Goal: Information Seeking & Learning: Learn about a topic

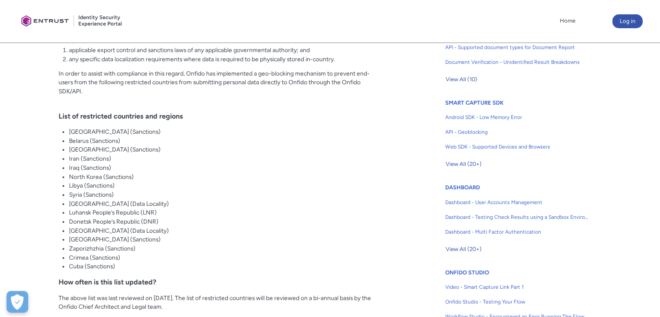
scroll to position [391, 0]
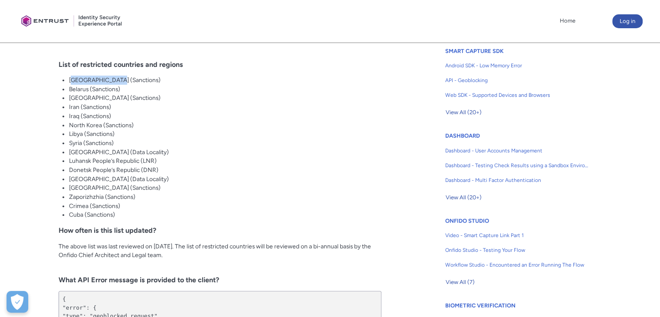
drag, startPoint x: 71, startPoint y: 78, endPoint x: 99, endPoint y: 79, distance: 27.8
click at [113, 77] on li "[GEOGRAPHIC_DATA] (Sanctions)" at bounding box center [225, 80] width 313 height 9
drag, startPoint x: 71, startPoint y: 99, endPoint x: 116, endPoint y: 105, distance: 45.5
click at [117, 105] on ul "[GEOGRAPHIC_DATA] (Sanctions) [GEOGRAPHIC_DATA] (Sanctions) [GEOGRAPHIC_DATA] (…" at bounding box center [225, 148] width 313 height 144
drag, startPoint x: 69, startPoint y: 117, endPoint x: 98, endPoint y: 123, distance: 30.1
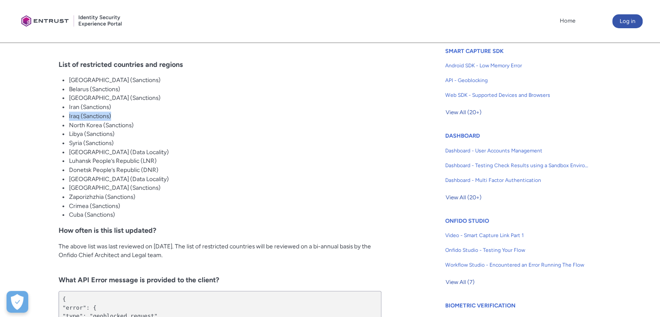
click at [112, 119] on li "Iraq (Sanctions)" at bounding box center [225, 116] width 313 height 9
drag, startPoint x: 68, startPoint y: 128, endPoint x: 125, endPoint y: 133, distance: 58.0
click at [127, 132] on div "Overview Geoblocking is a process of restricting access to online content based…" at bounding box center [220, 116] width 323 height 496
drag, startPoint x: 71, startPoint y: 144, endPoint x: 132, endPoint y: 148, distance: 60.9
click at [132, 148] on ul "[GEOGRAPHIC_DATA] (Sanctions) [GEOGRAPHIC_DATA] (Sanctions) [GEOGRAPHIC_DATA] (…" at bounding box center [225, 148] width 313 height 144
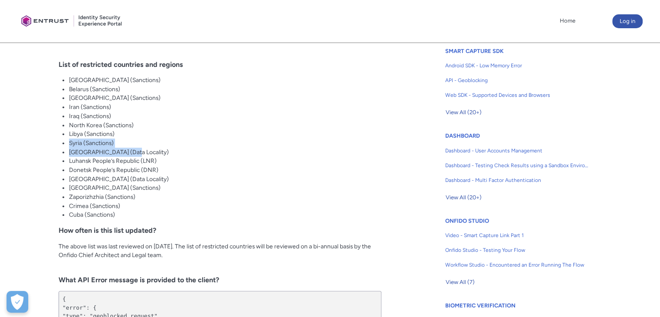
click at [73, 152] on li "[GEOGRAPHIC_DATA] (Data Locality)" at bounding box center [225, 152] width 313 height 9
drag, startPoint x: 93, startPoint y: 161, endPoint x: 113, endPoint y: 166, distance: 21.1
click at [132, 163] on li "Luhansk People’s Republic (LNR)" at bounding box center [225, 160] width 313 height 9
drag, startPoint x: 72, startPoint y: 170, endPoint x: 161, endPoint y: 178, distance: 89.8
click at [161, 178] on ul "[GEOGRAPHIC_DATA] (Sanctions) [GEOGRAPHIC_DATA] (Sanctions) [GEOGRAPHIC_DATA] (…" at bounding box center [225, 148] width 313 height 144
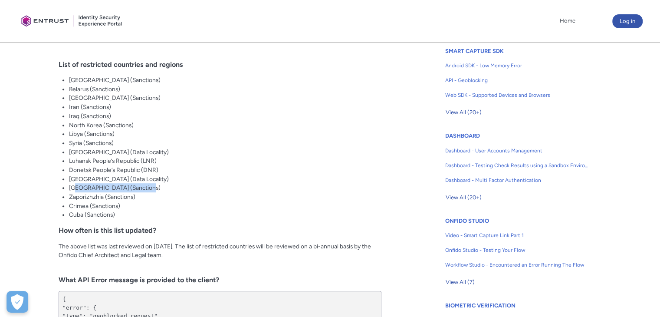
drag, startPoint x: 88, startPoint y: 186, endPoint x: 146, endPoint y: 191, distance: 57.9
click at [146, 191] on li "[GEOGRAPHIC_DATA] (Sanctions)" at bounding box center [225, 187] width 313 height 9
drag, startPoint x: 103, startPoint y: 199, endPoint x: 152, endPoint y: 211, distance: 50.5
click at [152, 211] on ul "[GEOGRAPHIC_DATA] (Sanctions) [GEOGRAPHIC_DATA] (Sanctions) [GEOGRAPHIC_DATA] (…" at bounding box center [225, 148] width 313 height 144
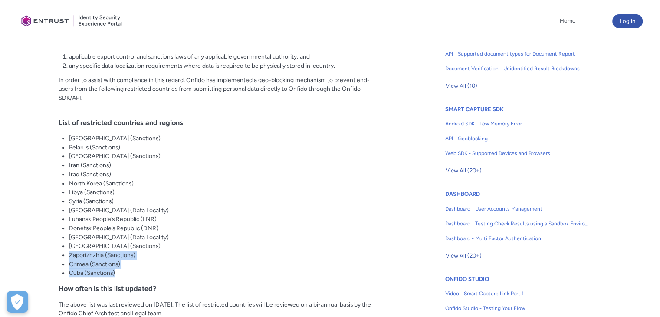
scroll to position [376, 0]
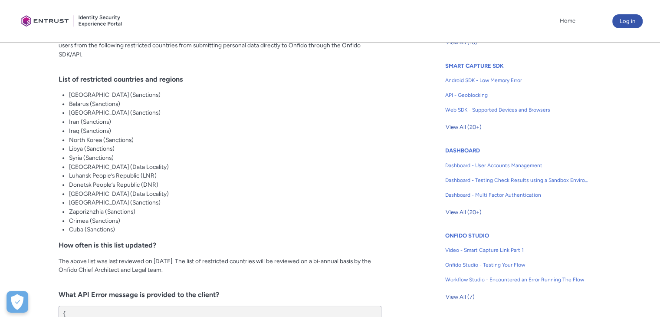
click at [253, 183] on li "Donetsk People’s Republic (DNR)" at bounding box center [225, 184] width 313 height 9
click at [200, 150] on li "Libya (Sanctions)" at bounding box center [225, 148] width 313 height 9
